Goal: Find specific page/section: Find specific page/section

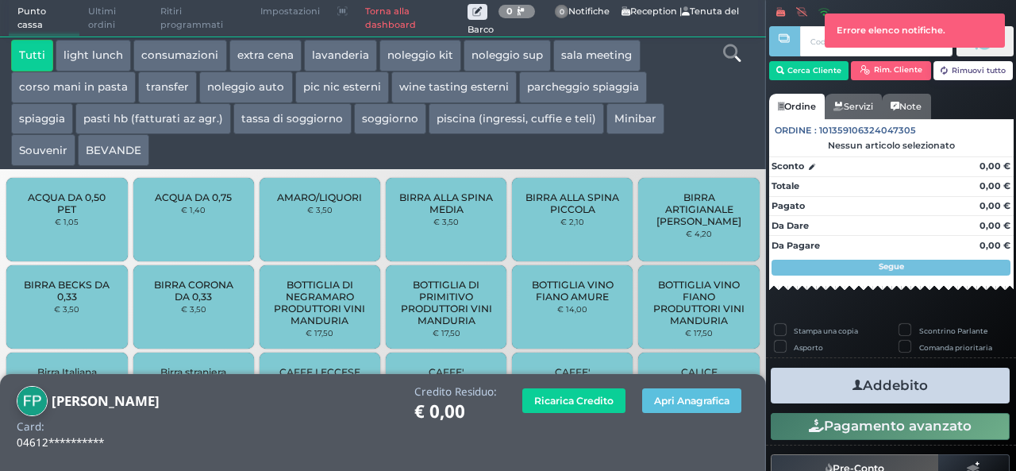
click at [379, 20] on link "Torna alla dashboard" at bounding box center [411, 19] width 110 height 36
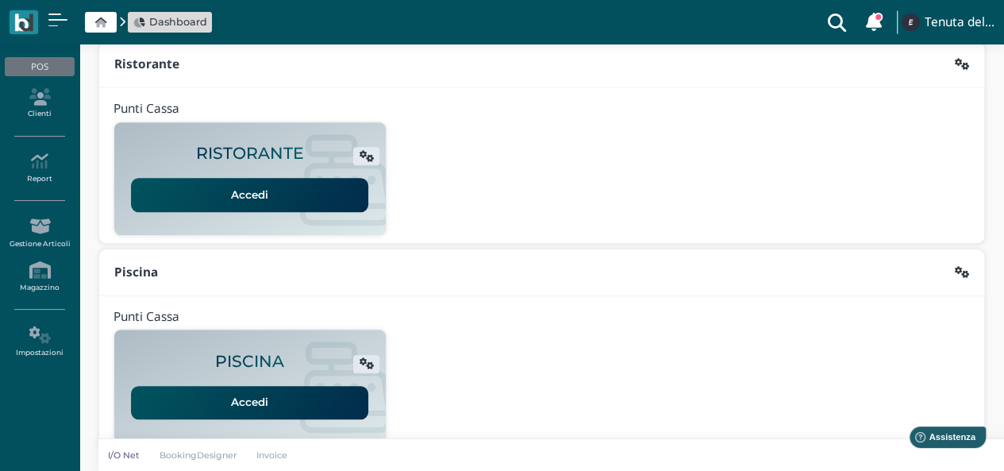
scroll to position [406, 0]
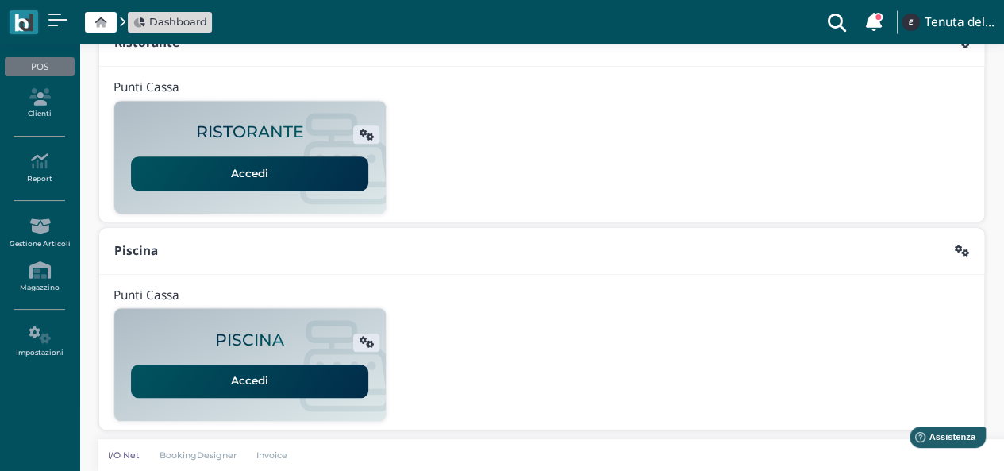
click at [296, 380] on link "Accedi" at bounding box center [249, 380] width 237 height 33
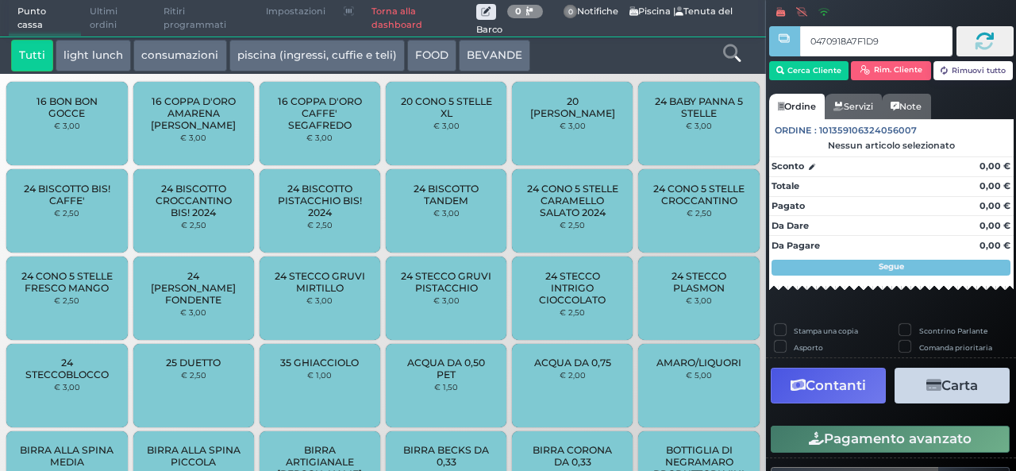
type input "0470918A7F1D90"
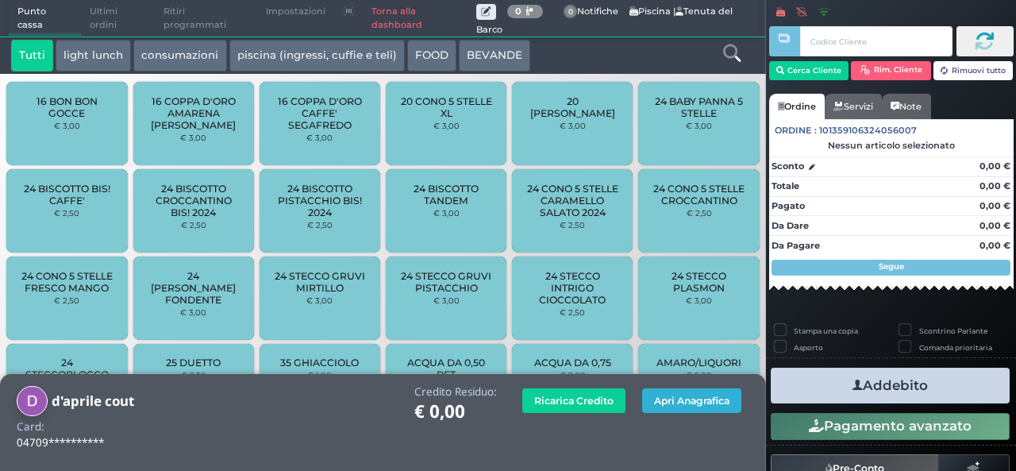
click at [695, 405] on button "Apri Anagrafica" at bounding box center [691, 400] width 99 height 25
